Goal: Navigation & Orientation: Find specific page/section

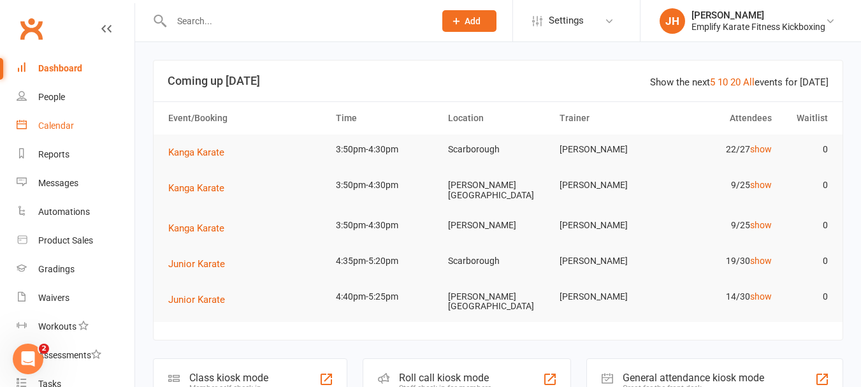
click at [95, 134] on link "Calendar" at bounding box center [76, 126] width 118 height 29
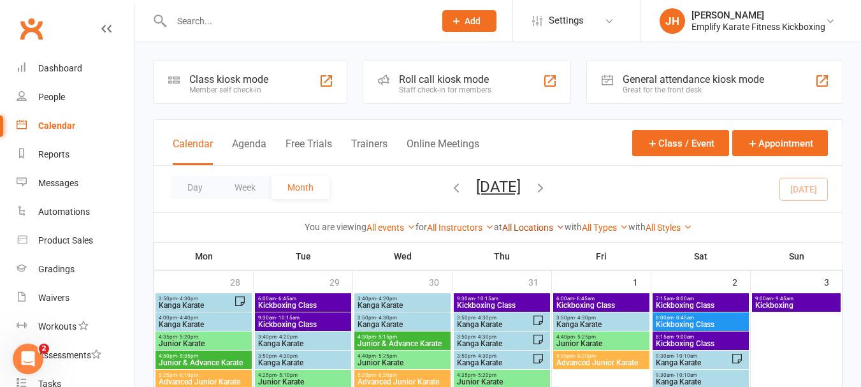
click at [510, 229] on link "All Locations" at bounding box center [533, 227] width 62 height 10
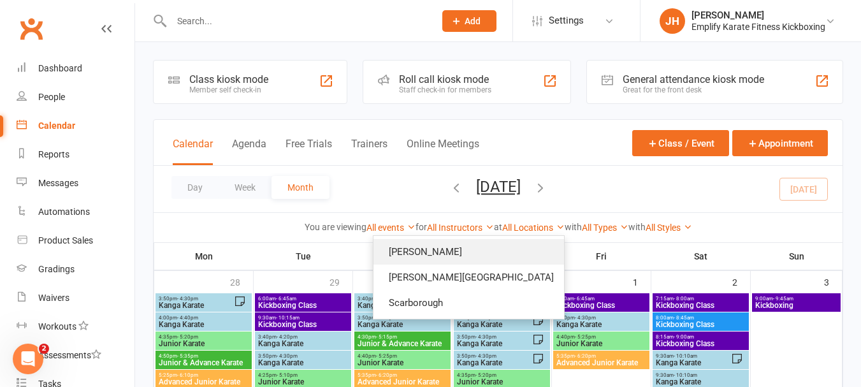
click at [475, 239] on link "[PERSON_NAME]" at bounding box center [468, 251] width 191 height 25
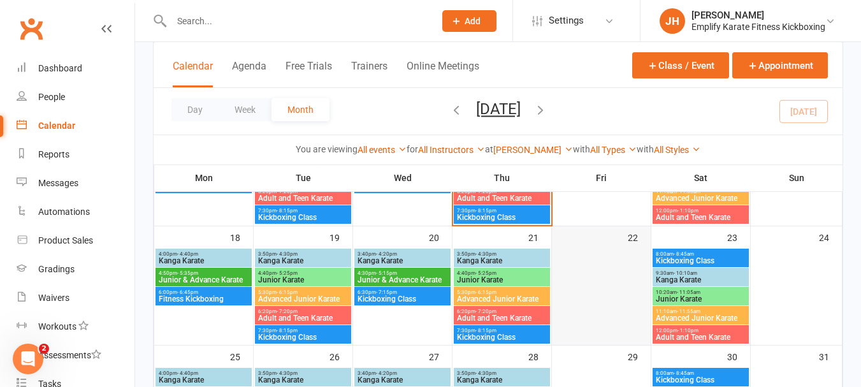
scroll to position [382, 0]
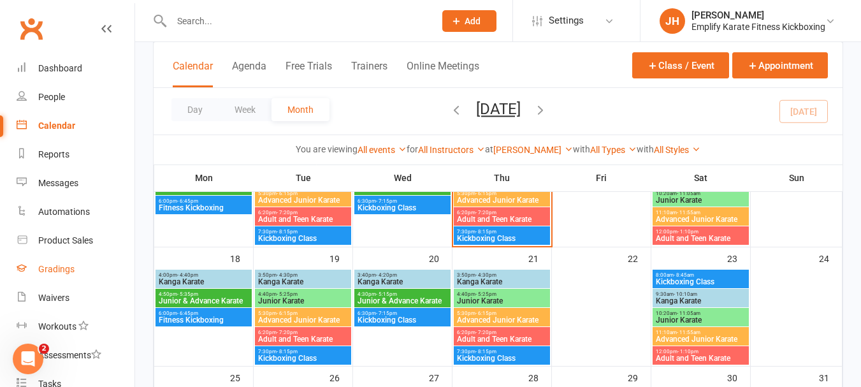
click at [61, 270] on div "Gradings" at bounding box center [56, 269] width 36 height 10
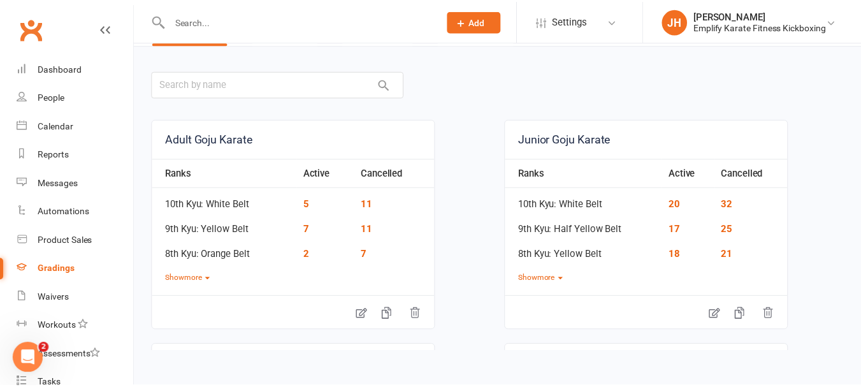
scroll to position [64, 0]
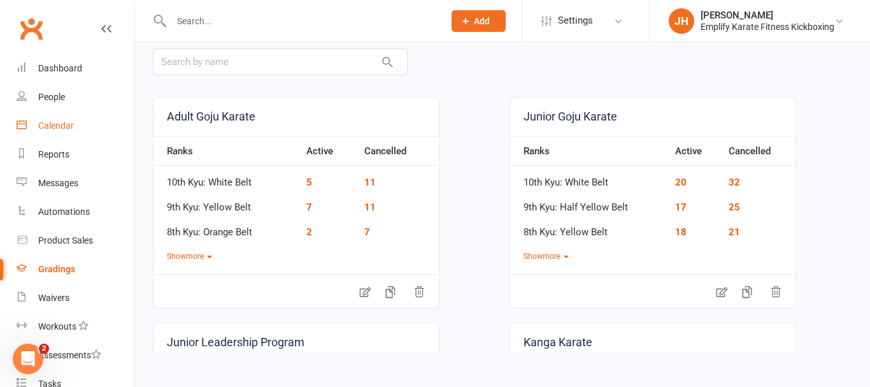
click at [61, 128] on div "Calendar" at bounding box center [56, 125] width 36 height 10
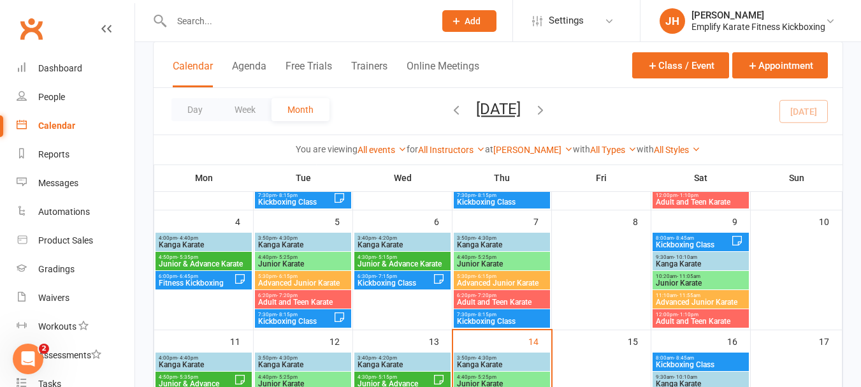
scroll to position [319, 0]
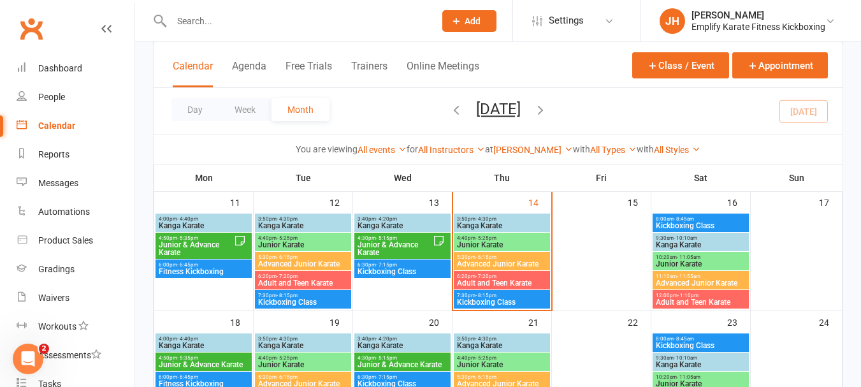
click at [472, 241] on span "Junior Karate" at bounding box center [501, 245] width 91 height 8
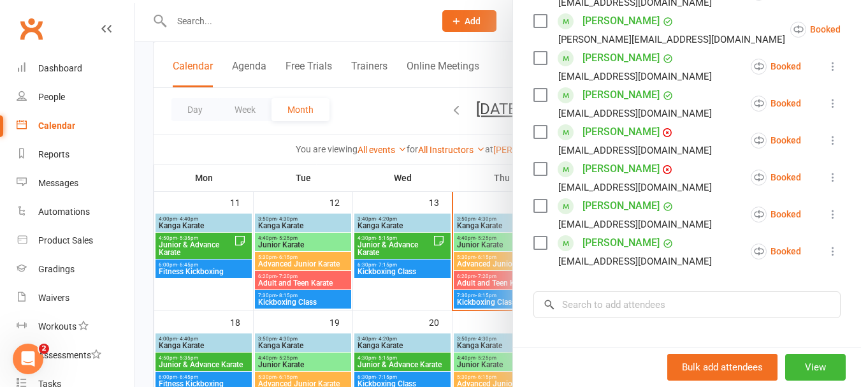
scroll to position [170, 0]
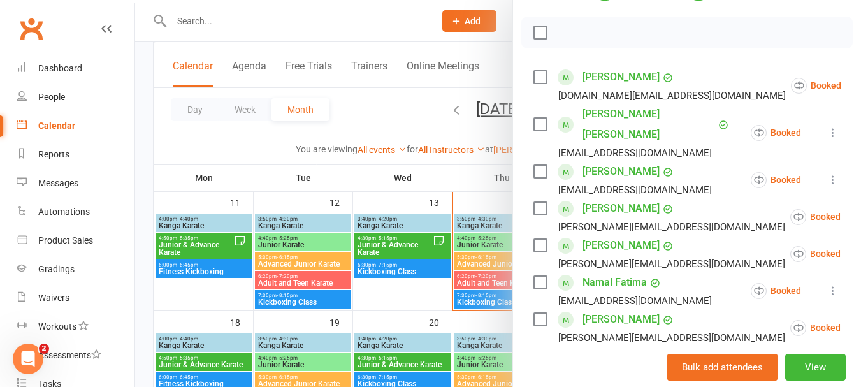
click at [490, 208] on div at bounding box center [498, 193] width 726 height 387
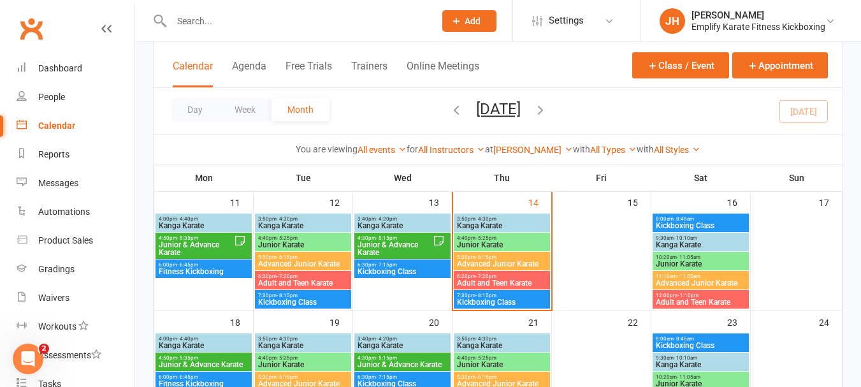
click at [519, 219] on span "3:50pm - 4:30pm" at bounding box center [501, 219] width 91 height 6
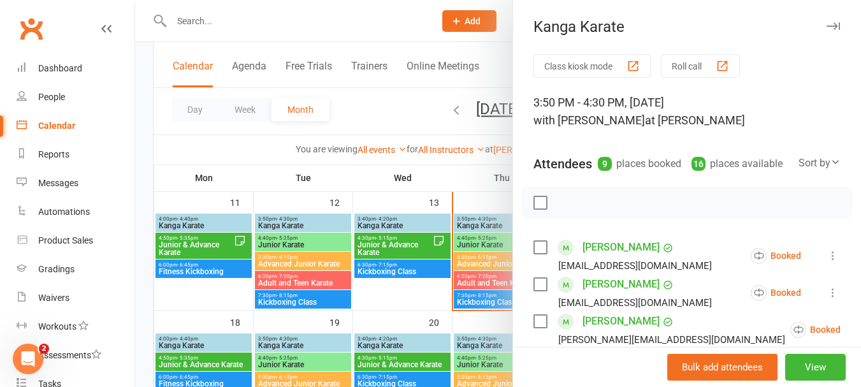
scroll to position [382, 0]
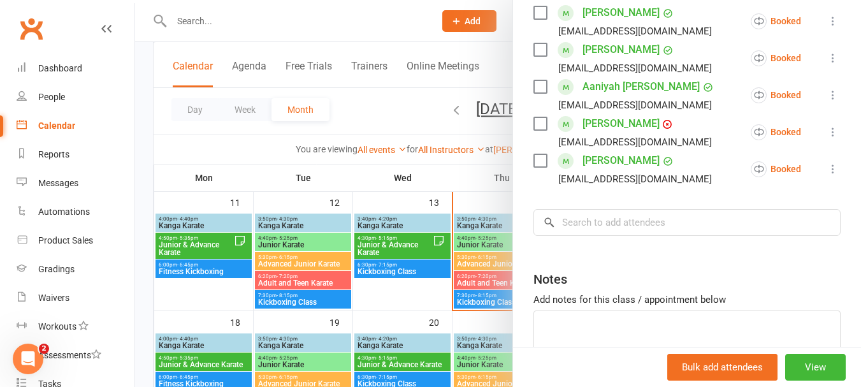
click at [477, 198] on div at bounding box center [498, 193] width 726 height 387
